Goal: Book appointment/travel/reservation

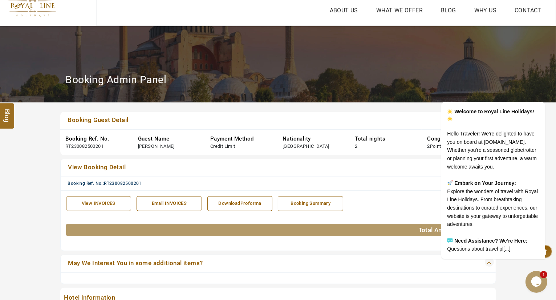
scroll to position [20, 0]
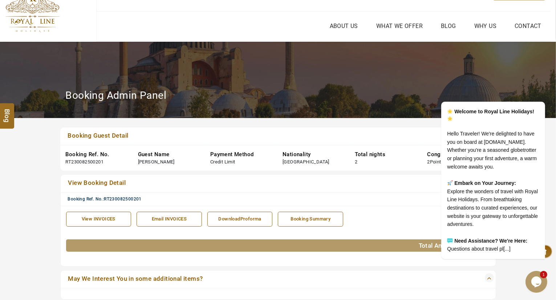
click at [153, 162] on div "[PERSON_NAME]" at bounding box center [156, 162] width 37 height 7
copy div "[PERSON_NAME]"
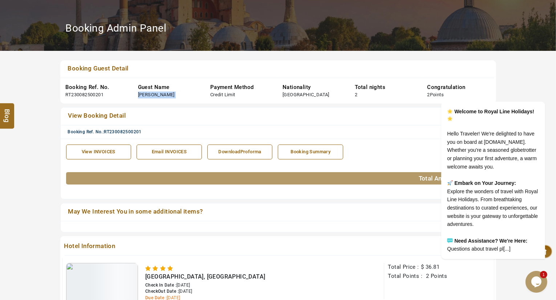
scroll to position [282, 0]
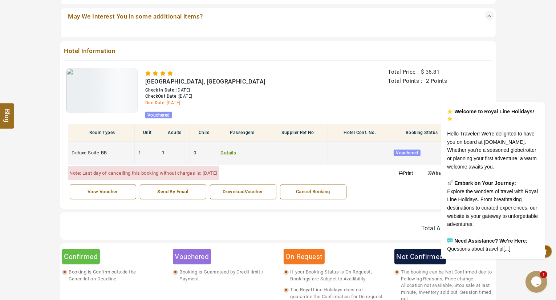
click at [100, 147] on td "Deluxe Suite-BB" at bounding box center [101, 152] width 67 height 23
copy span "Deluxe Suite-BB"
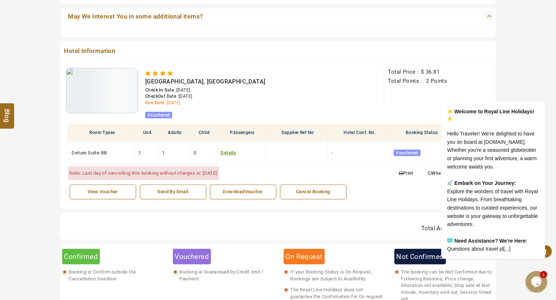
click at [203, 64] on ul "Two Seasons Hotel & Apartments, [GEOGRAPHIC_DATA] Check In Date : [DATE] CheckO…" at bounding box center [278, 92] width 432 height 57
click at [538, 88] on icon "Chat attention grabber" at bounding box center [540, 91] width 7 height 7
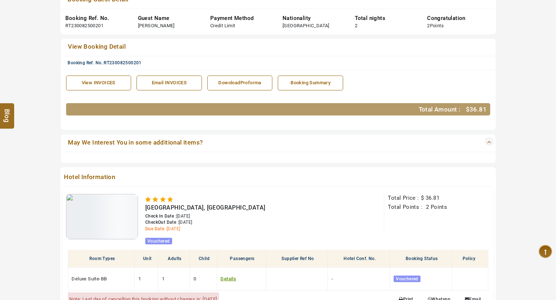
scroll to position [0, 0]
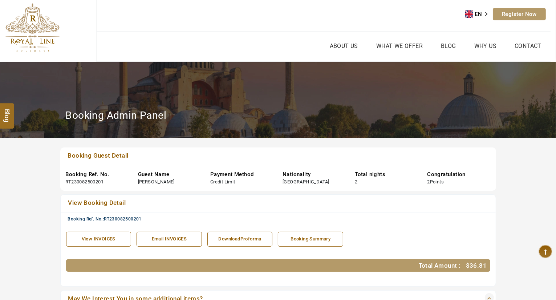
click at [310, 146] on div "Booking Admin Panel" at bounding box center [278, 109] width 556 height 94
